Goal: Find contact information: Find contact information

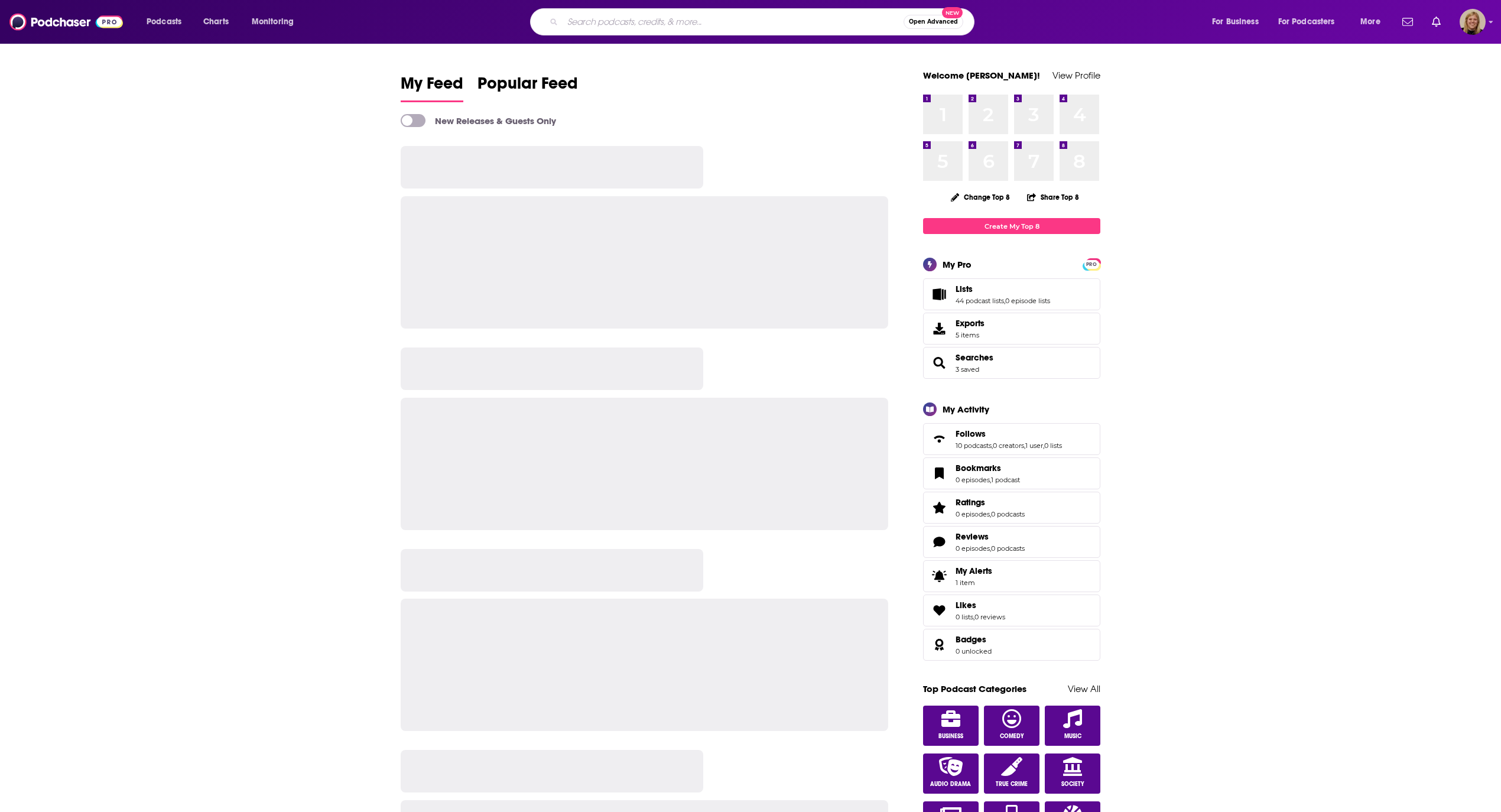
click at [589, 24] on input "Search podcasts, credits, & more..." at bounding box center [733, 22] width 341 height 19
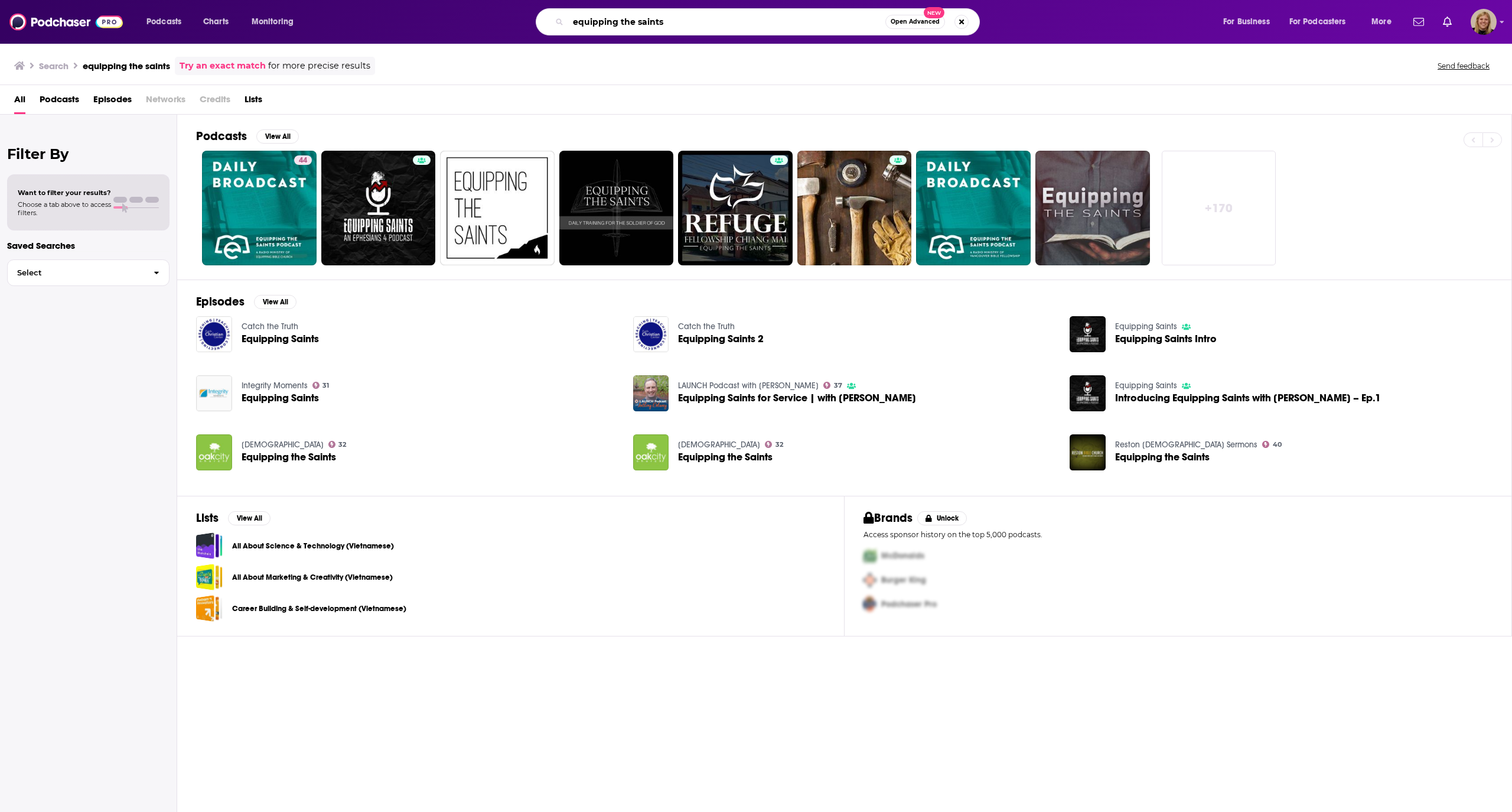
click at [714, 17] on input "equipping the saints" at bounding box center [727, 22] width 317 height 19
type input "[PERSON_NAME]"
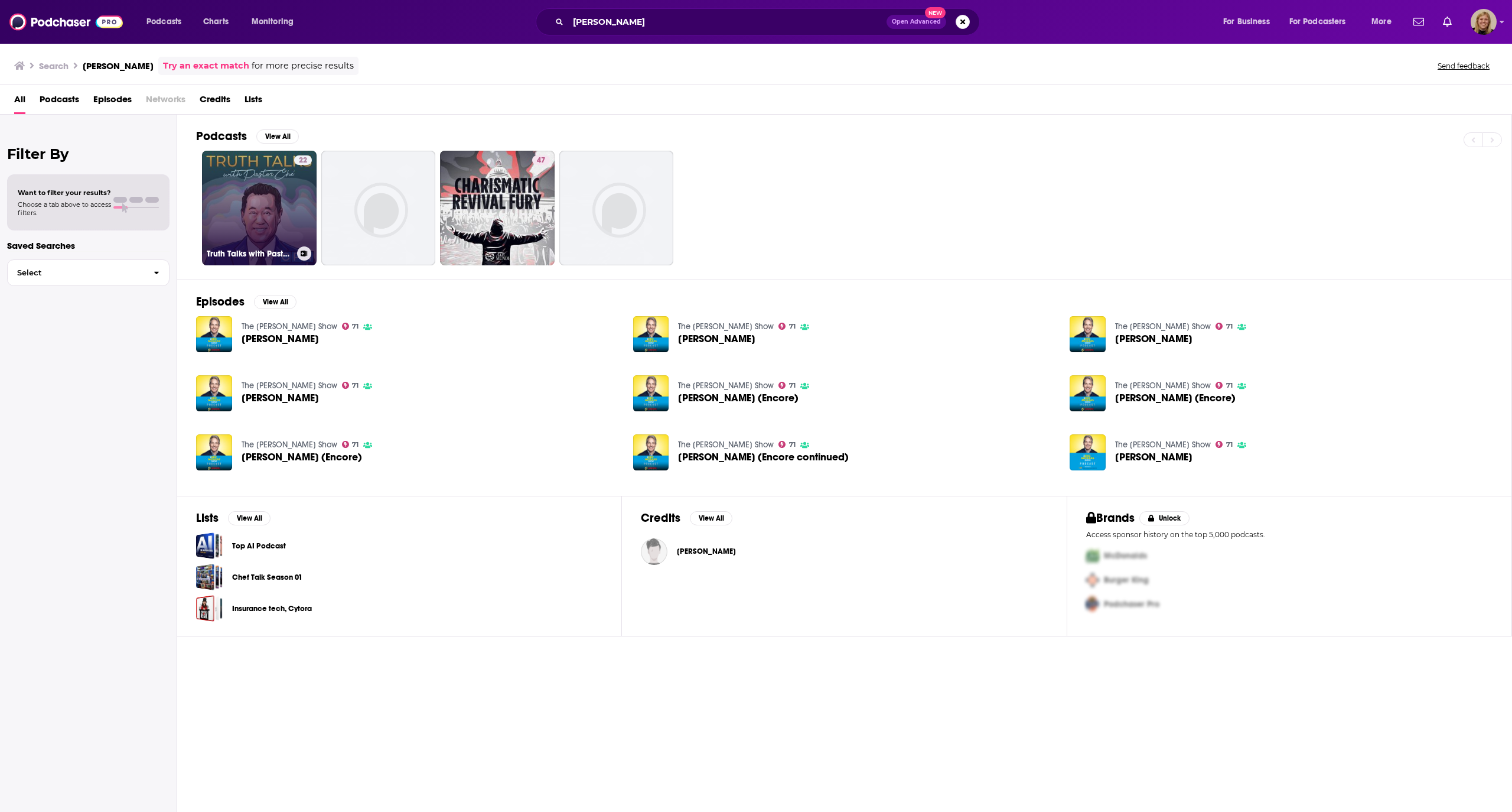
click at [235, 185] on link "22 Truth Talks with [PERSON_NAME]" at bounding box center [259, 208] width 115 height 115
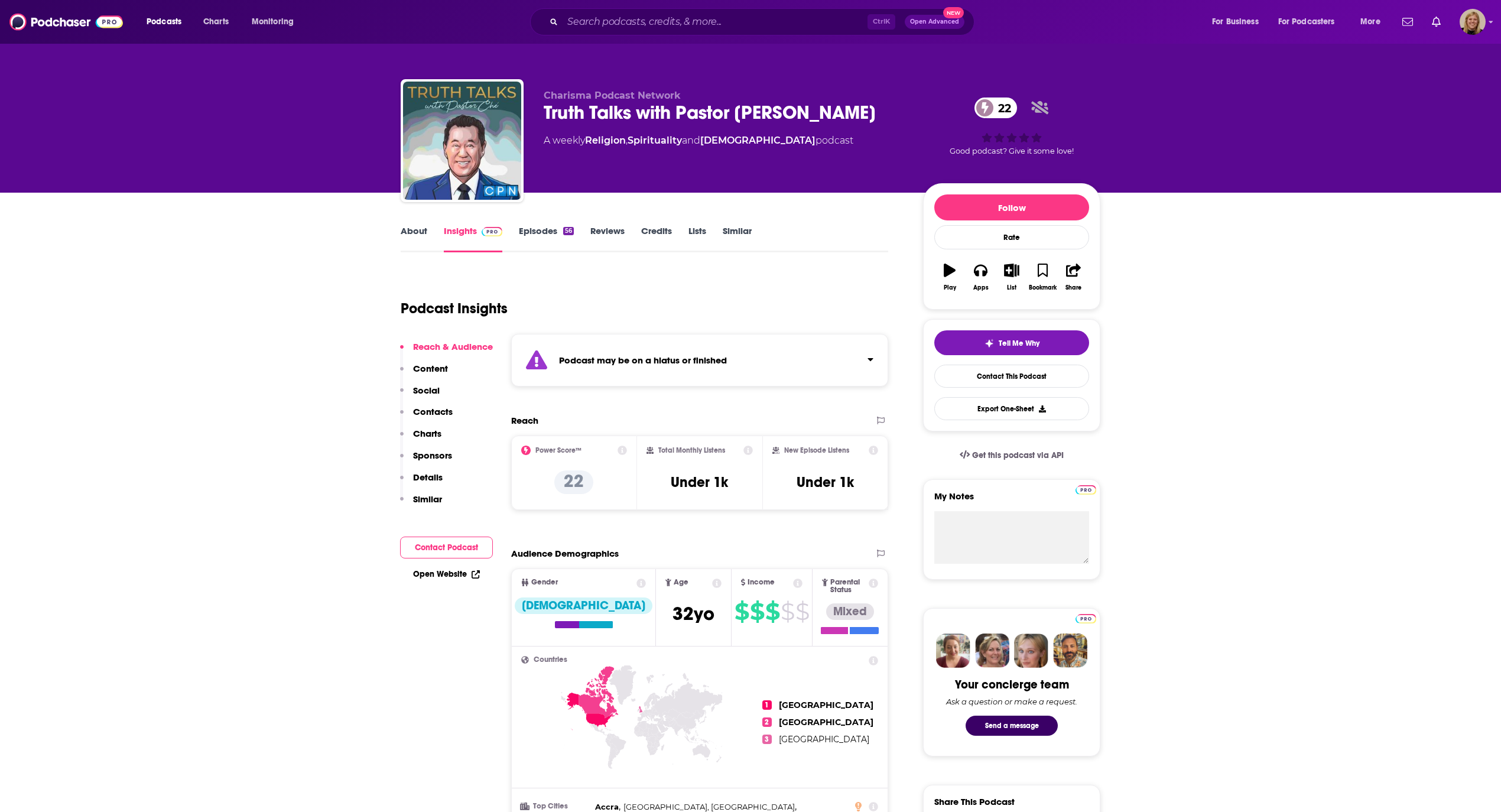
click at [658, 352] on div "Podcast may be on a hiatus or finished" at bounding box center [699, 360] width 377 height 52
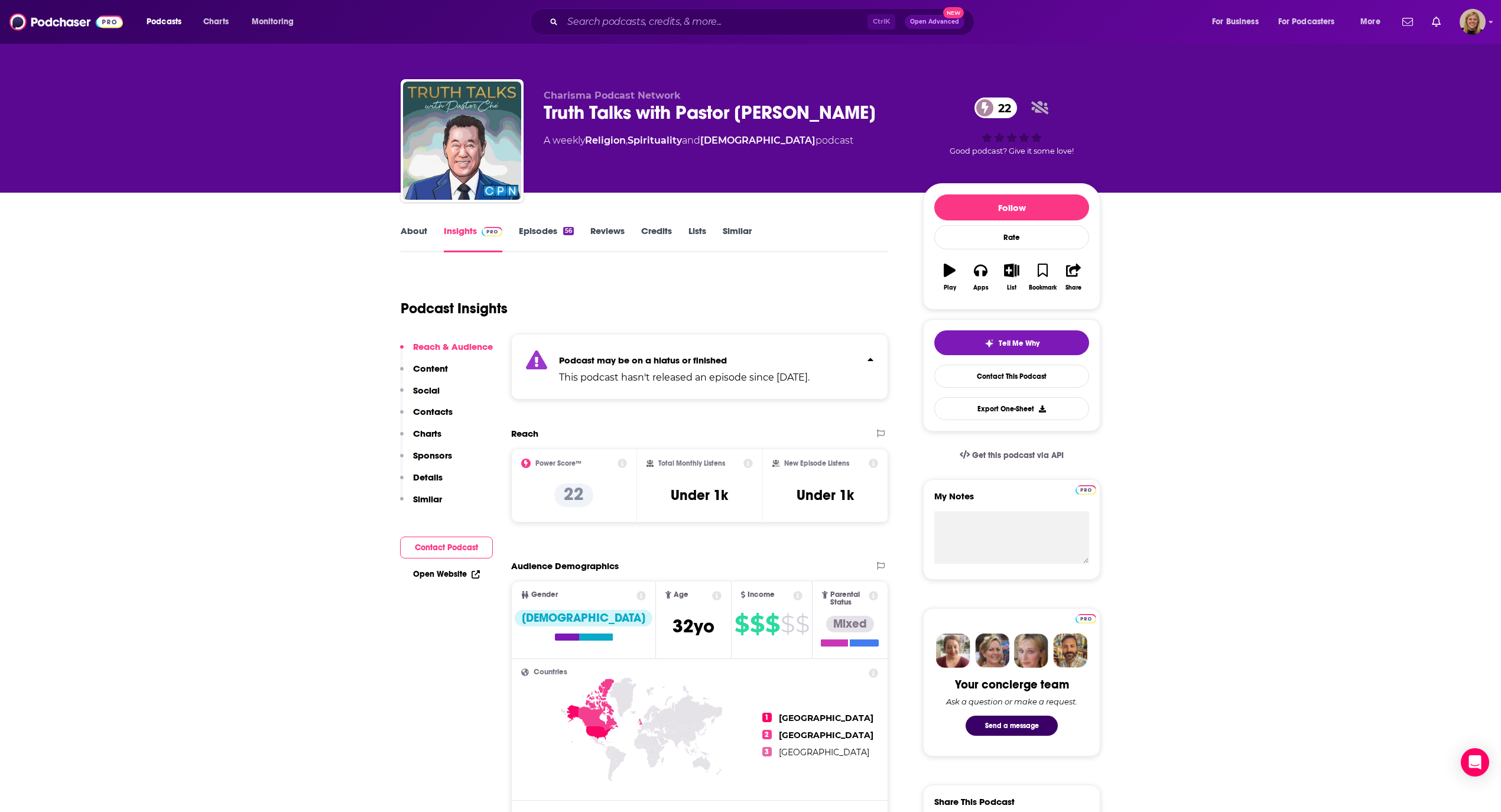
click at [436, 545] on button "Contact Podcast" at bounding box center [447, 547] width 93 height 22
click at [770, 351] on div "Podcast may be on a hiatus or finished This podcast hasn't released an episode …" at bounding box center [684, 366] width 251 height 36
